Goal: Information Seeking & Learning: Learn about a topic

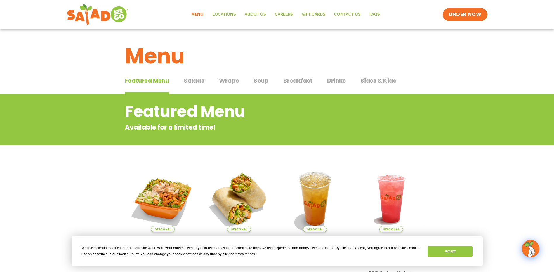
click at [187, 83] on span "Salads" at bounding box center [194, 80] width 21 height 9
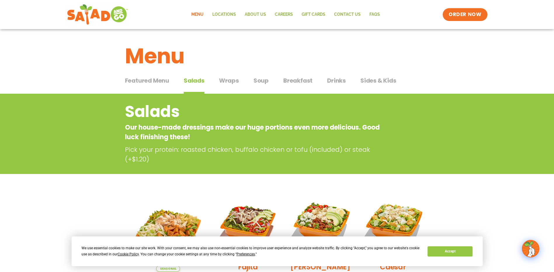
click at [239, 85] on div "Featured Menu Featured Menu Salads Salads Wraps Wraps Soup Soup Breakfast Break…" at bounding box center [277, 84] width 304 height 20
click at [233, 83] on span "Wraps" at bounding box center [229, 80] width 20 height 9
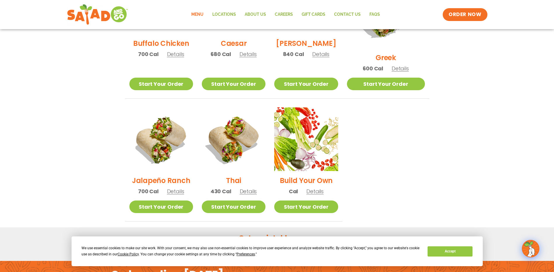
scroll to position [380, 0]
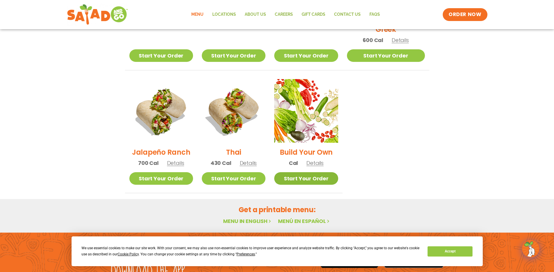
click at [321, 173] on link "Start Your Order" at bounding box center [306, 178] width 64 height 13
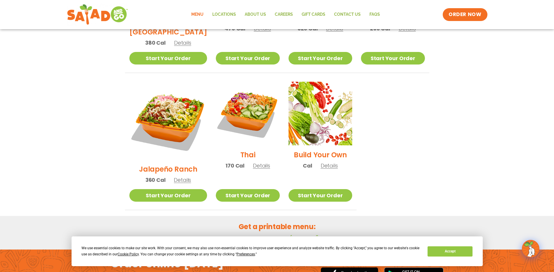
scroll to position [432, 0]
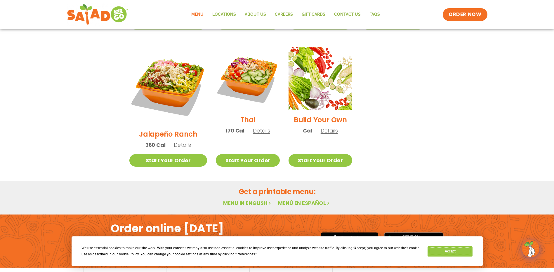
click at [464, 250] on button "Accept" at bounding box center [450, 251] width 45 height 10
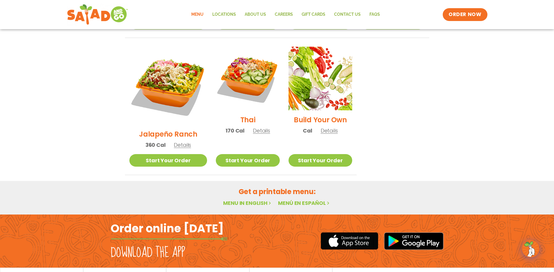
click at [132, 272] on span "nutrition & allergens" at bounding box center [124, 277] width 41 height 4
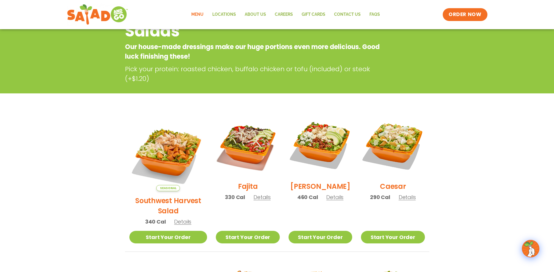
scroll to position [0, 0]
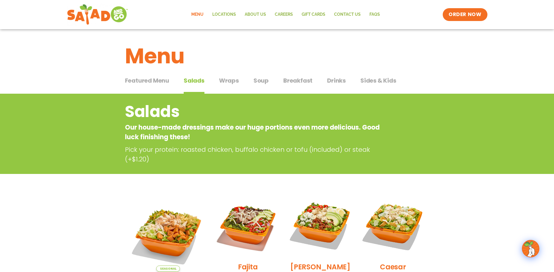
click at [262, 82] on span "Soup" at bounding box center [260, 80] width 15 height 9
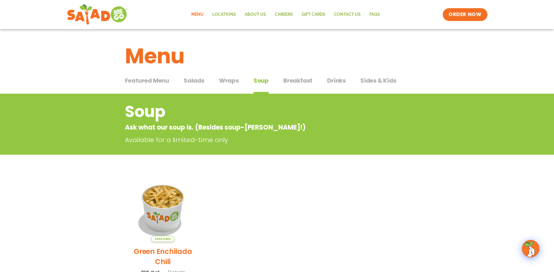
click at [298, 84] on span "Breakfast" at bounding box center [297, 80] width 29 height 9
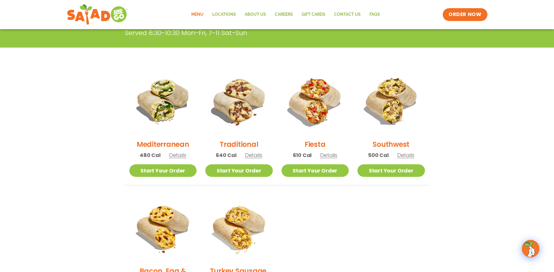
scroll to position [146, 0]
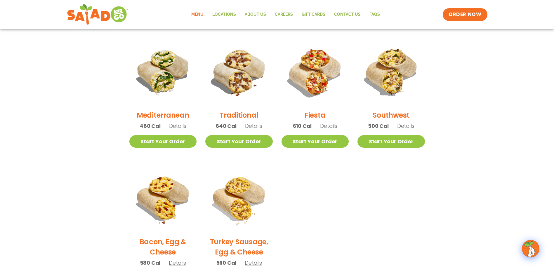
click at [249, 262] on span "Details" at bounding box center [253, 262] width 17 height 7
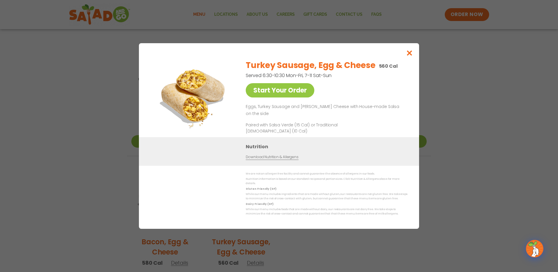
click at [254, 144] on div "Nutrition Download Nutrition & Allergens" at bounding box center [279, 151] width 280 height 29
click at [265, 149] on h3 "Nutrition" at bounding box center [328, 146] width 165 height 7
click at [407, 55] on icon "Close modal" at bounding box center [409, 53] width 7 height 6
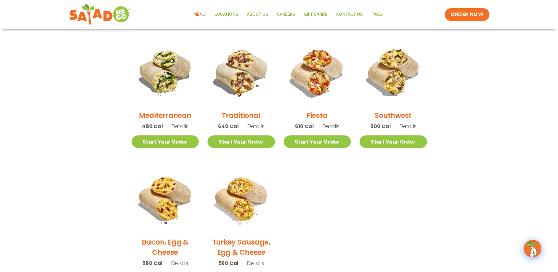
scroll to position [204, 0]
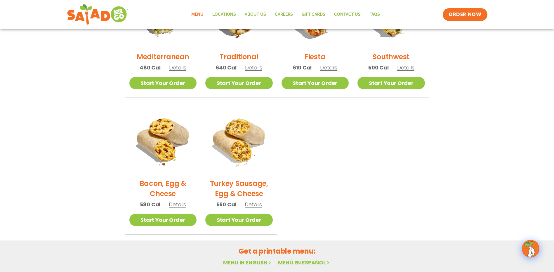
click at [252, 204] on span "Details" at bounding box center [253, 204] width 17 height 7
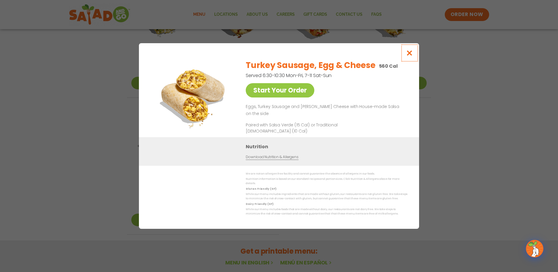
click at [410, 56] on icon "Close modal" at bounding box center [409, 53] width 7 height 6
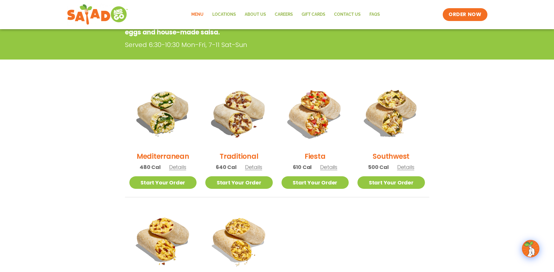
scroll to position [21, 0]
